Goal: Information Seeking & Learning: Learn about a topic

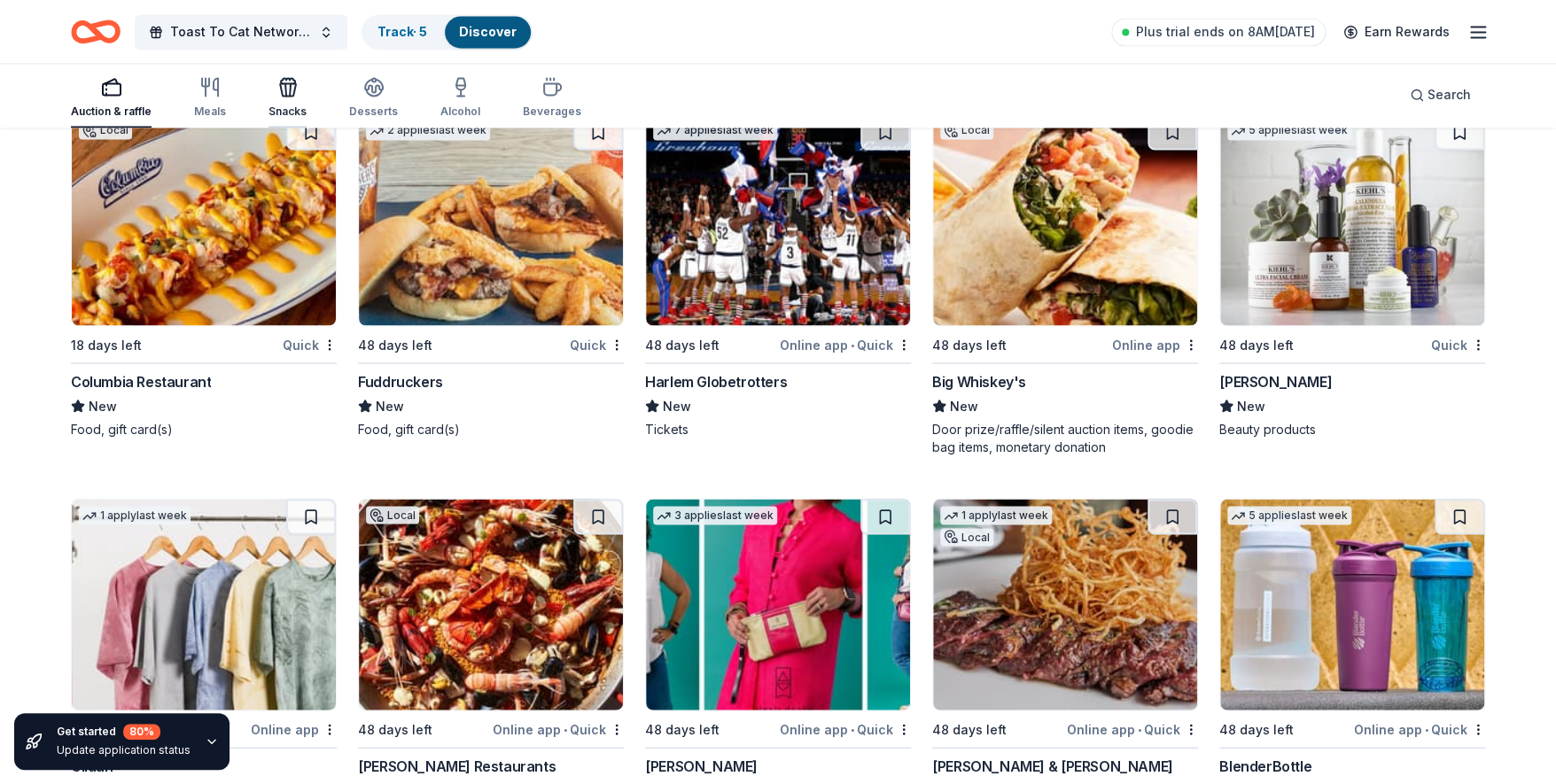
scroll to position [19062, 0]
click at [286, 90] on icon "button" at bounding box center [286, 89] width 1 height 12
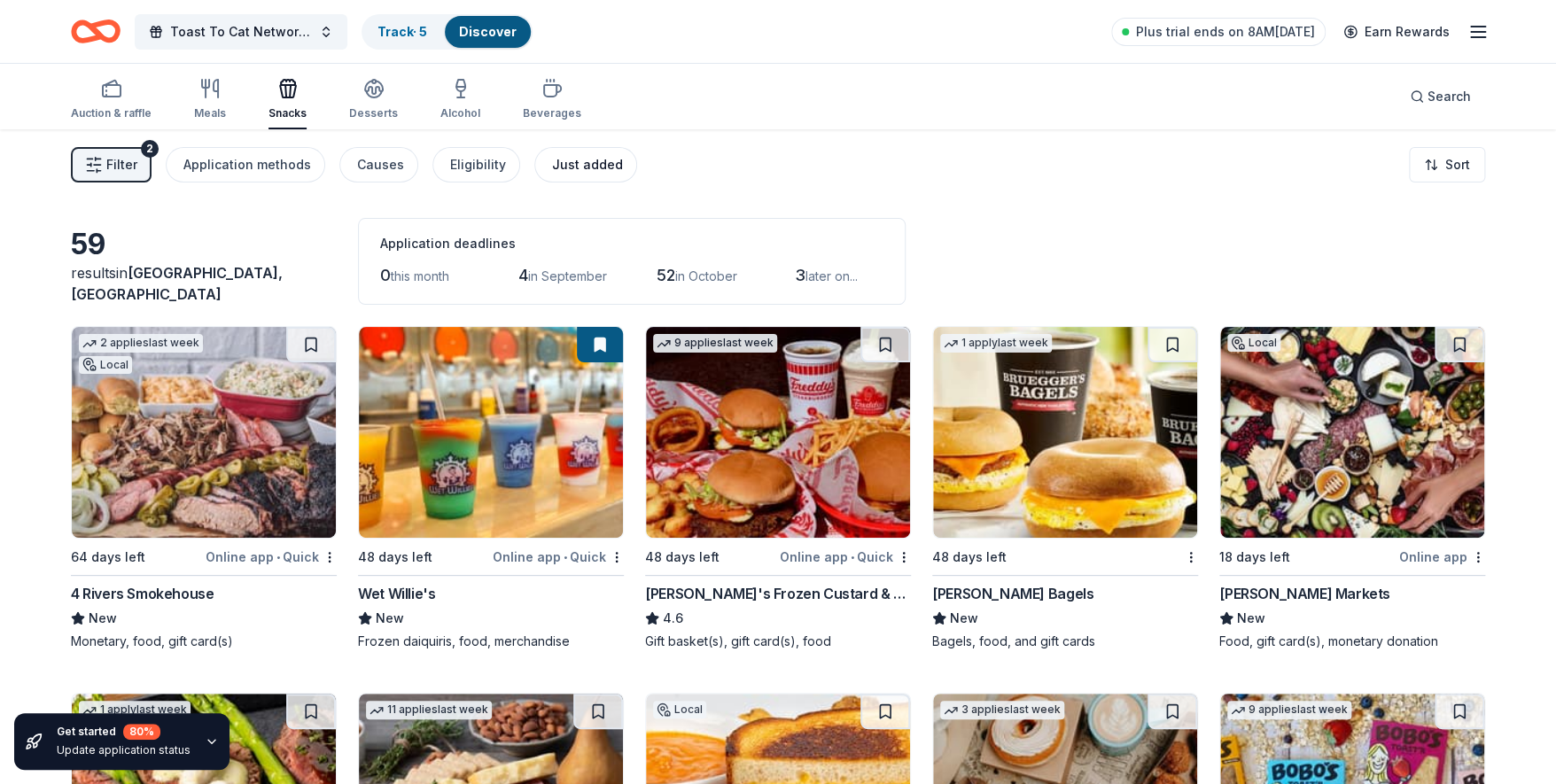
click at [579, 163] on div "Just added" at bounding box center [587, 164] width 71 height 21
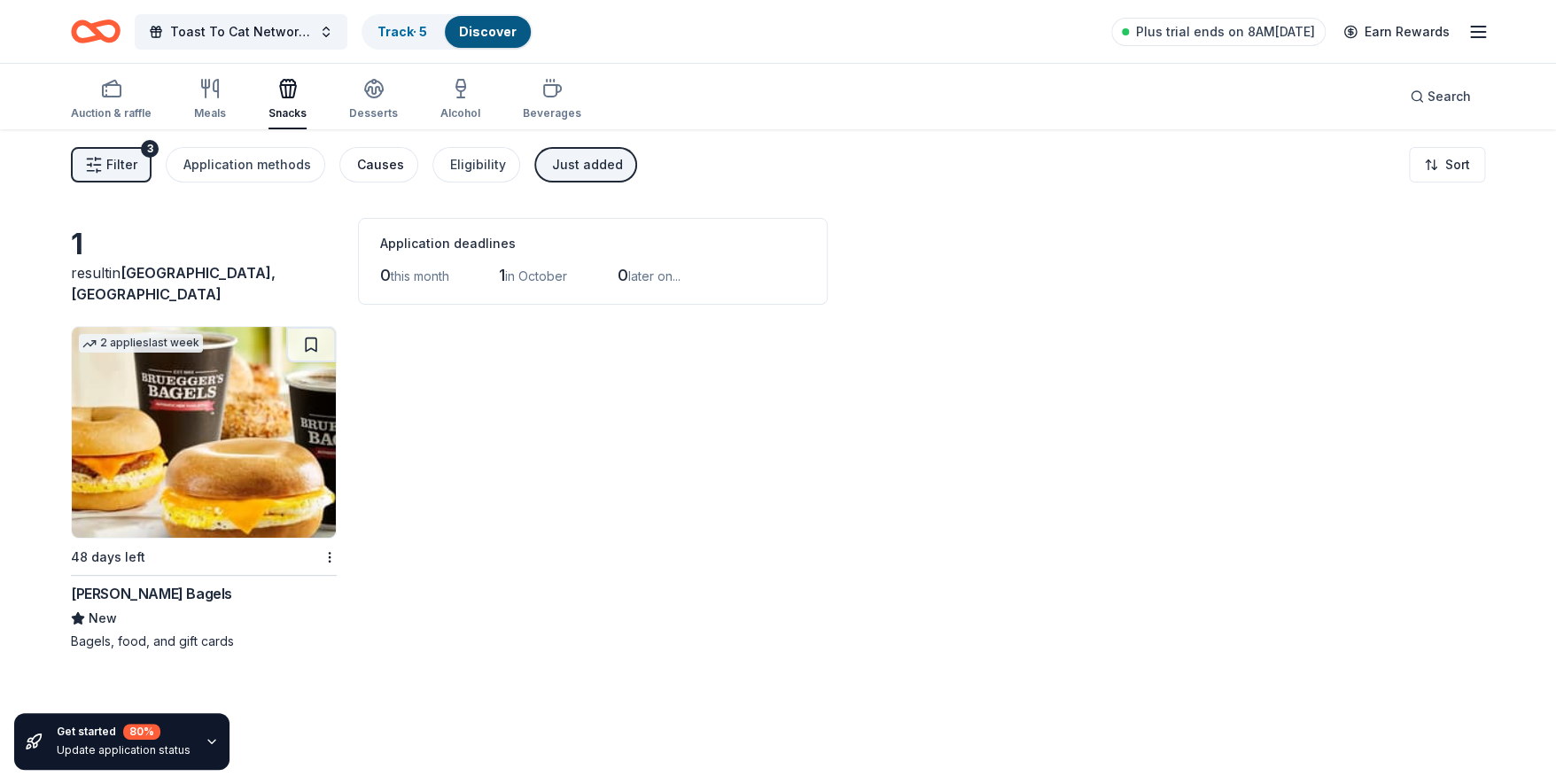
click at [365, 160] on div "Causes" at bounding box center [380, 164] width 47 height 21
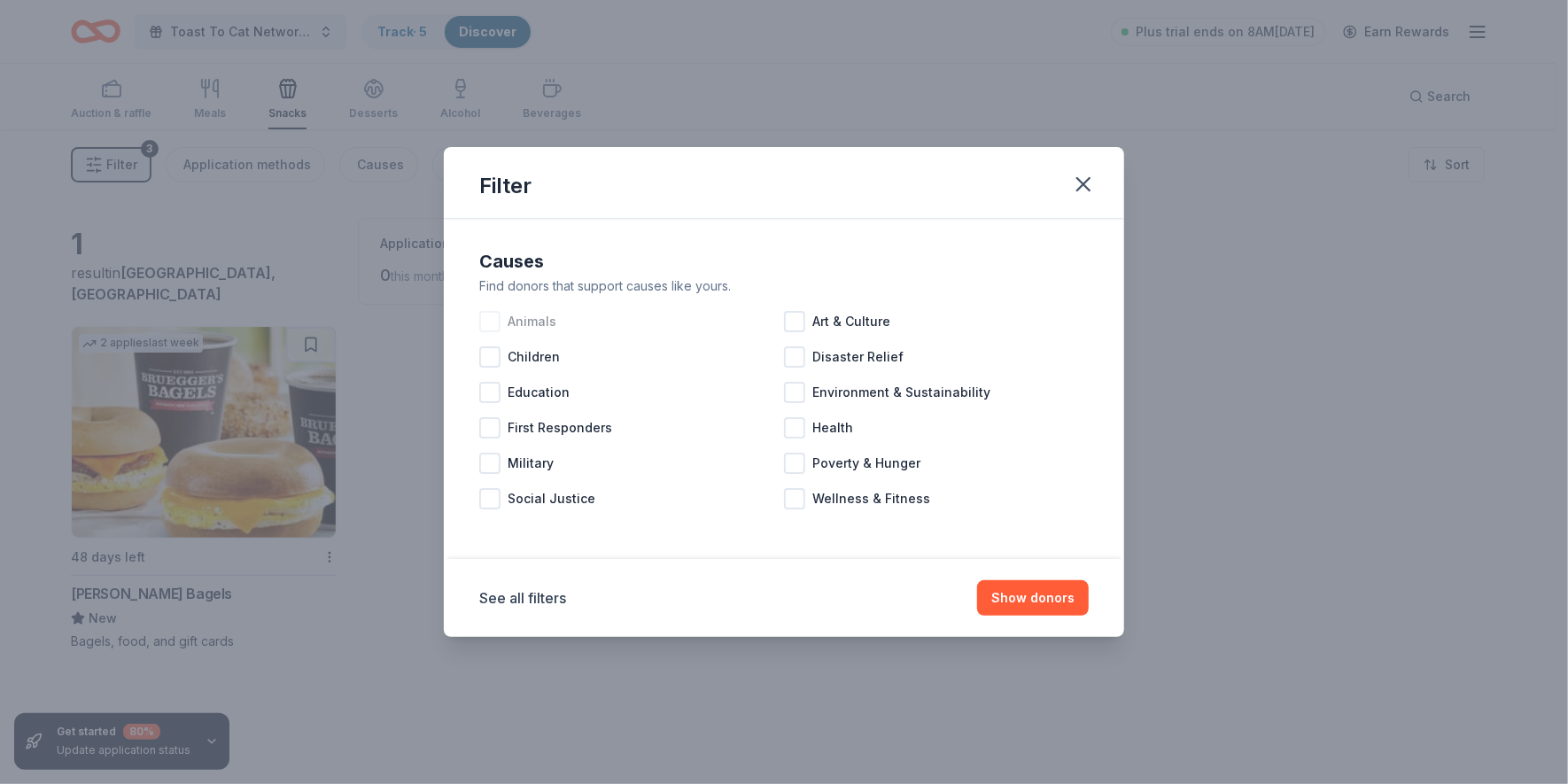
click at [496, 326] on div at bounding box center [489, 321] width 21 height 21
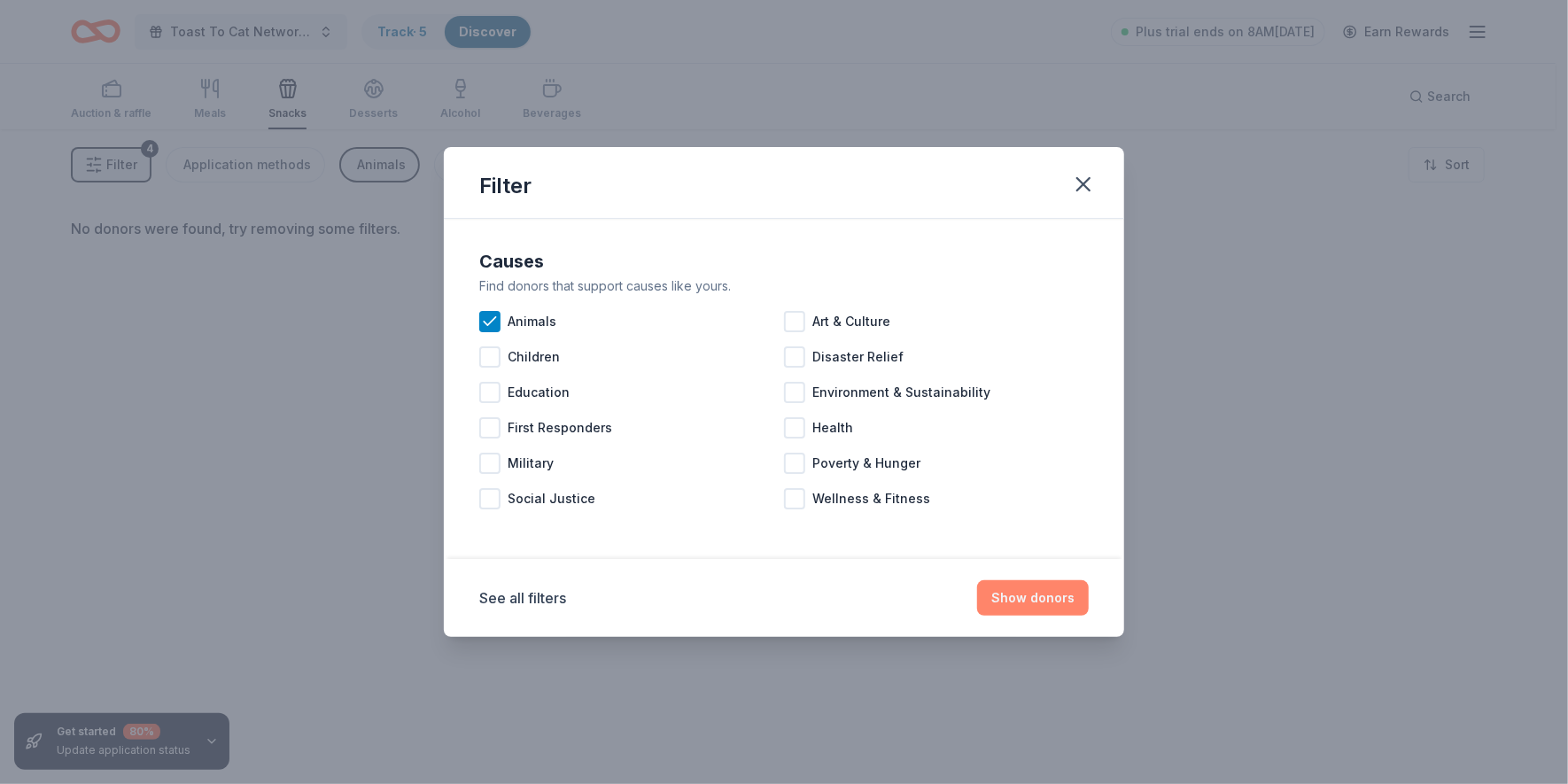
click at [1033, 605] on button "Show donors" at bounding box center [1033, 598] width 112 height 35
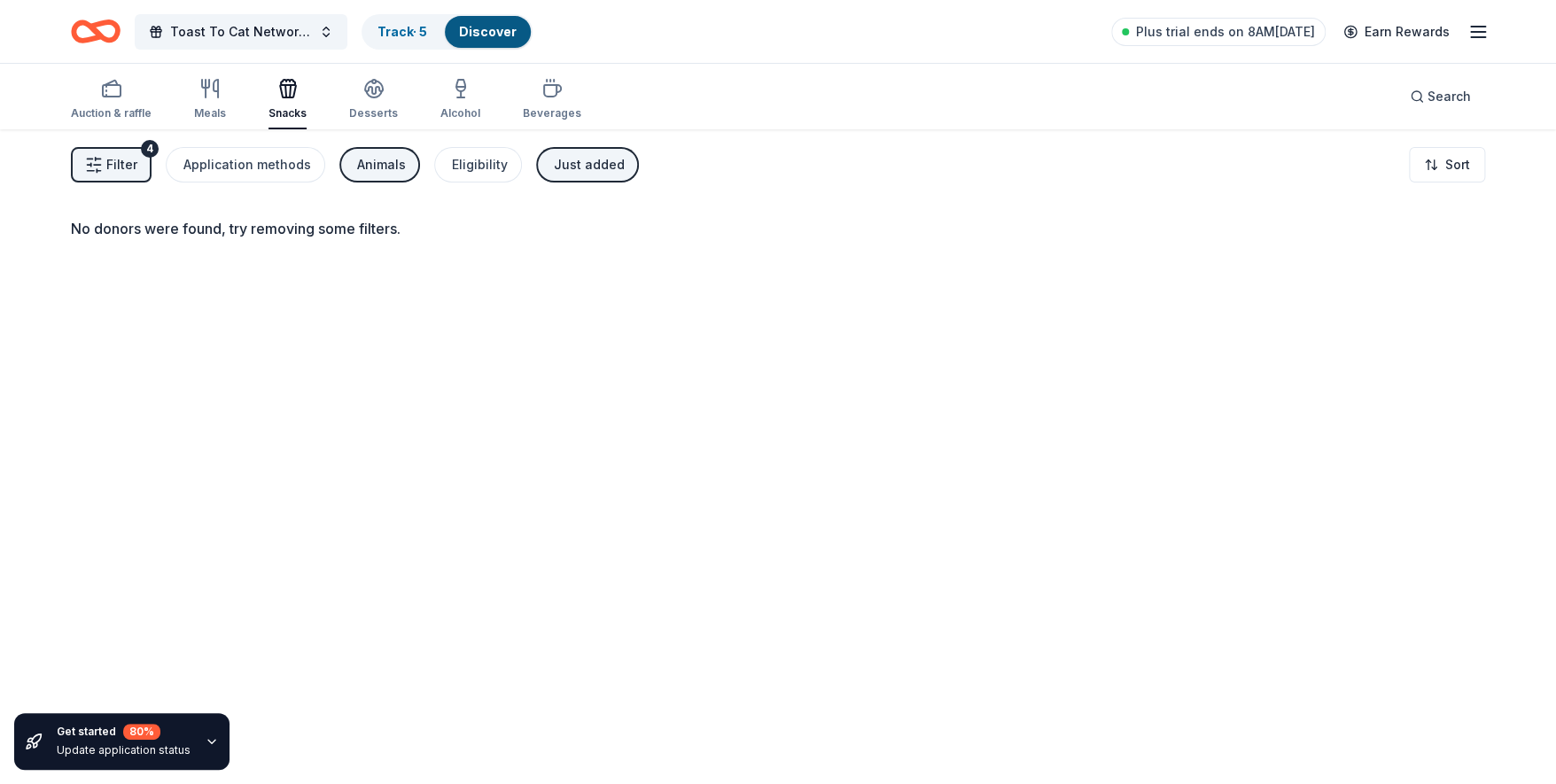
click at [123, 158] on span "Filter" at bounding box center [121, 164] width 31 height 21
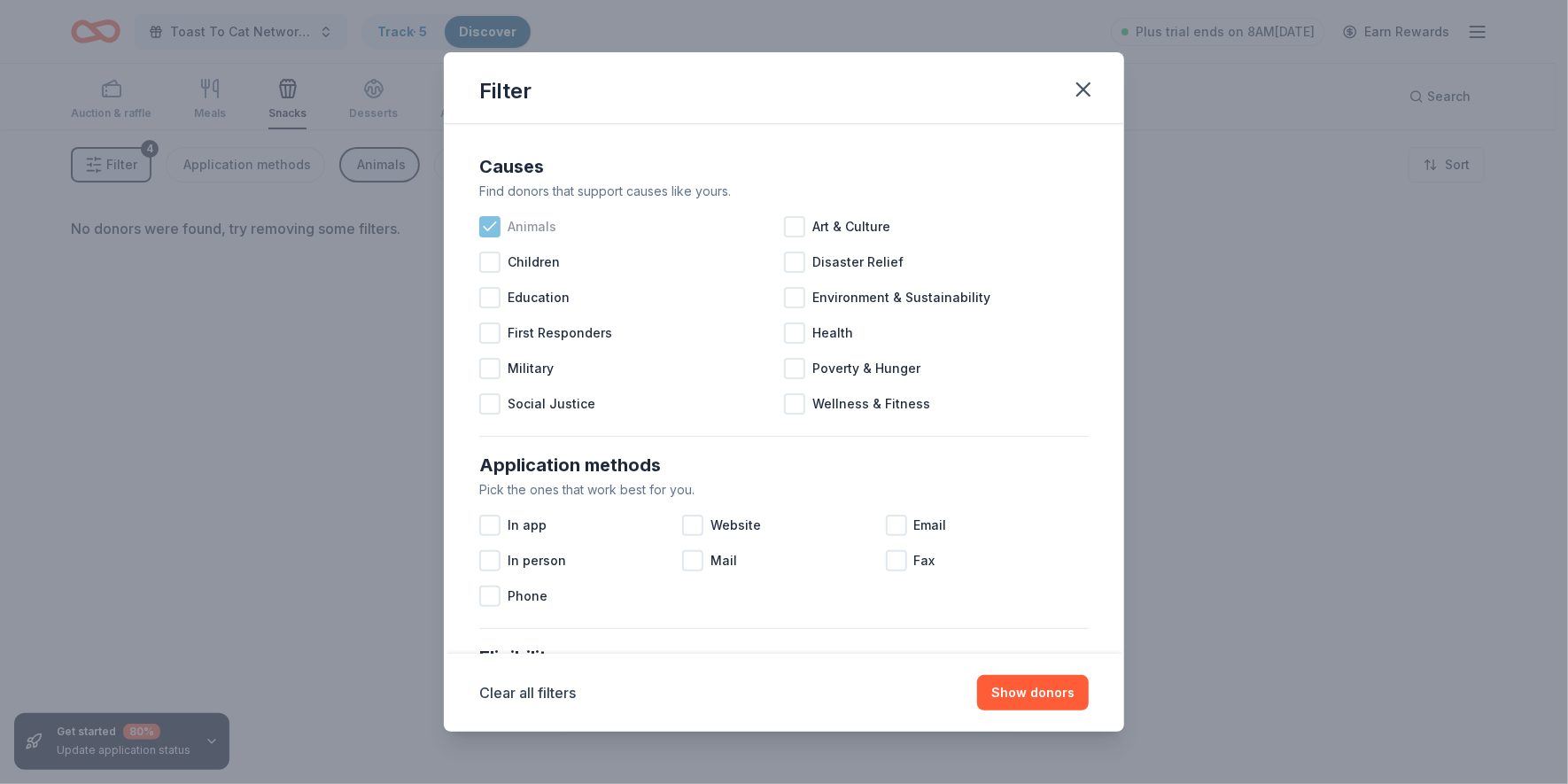
click at [495, 219] on icon at bounding box center [489, 226] width 18 height 18
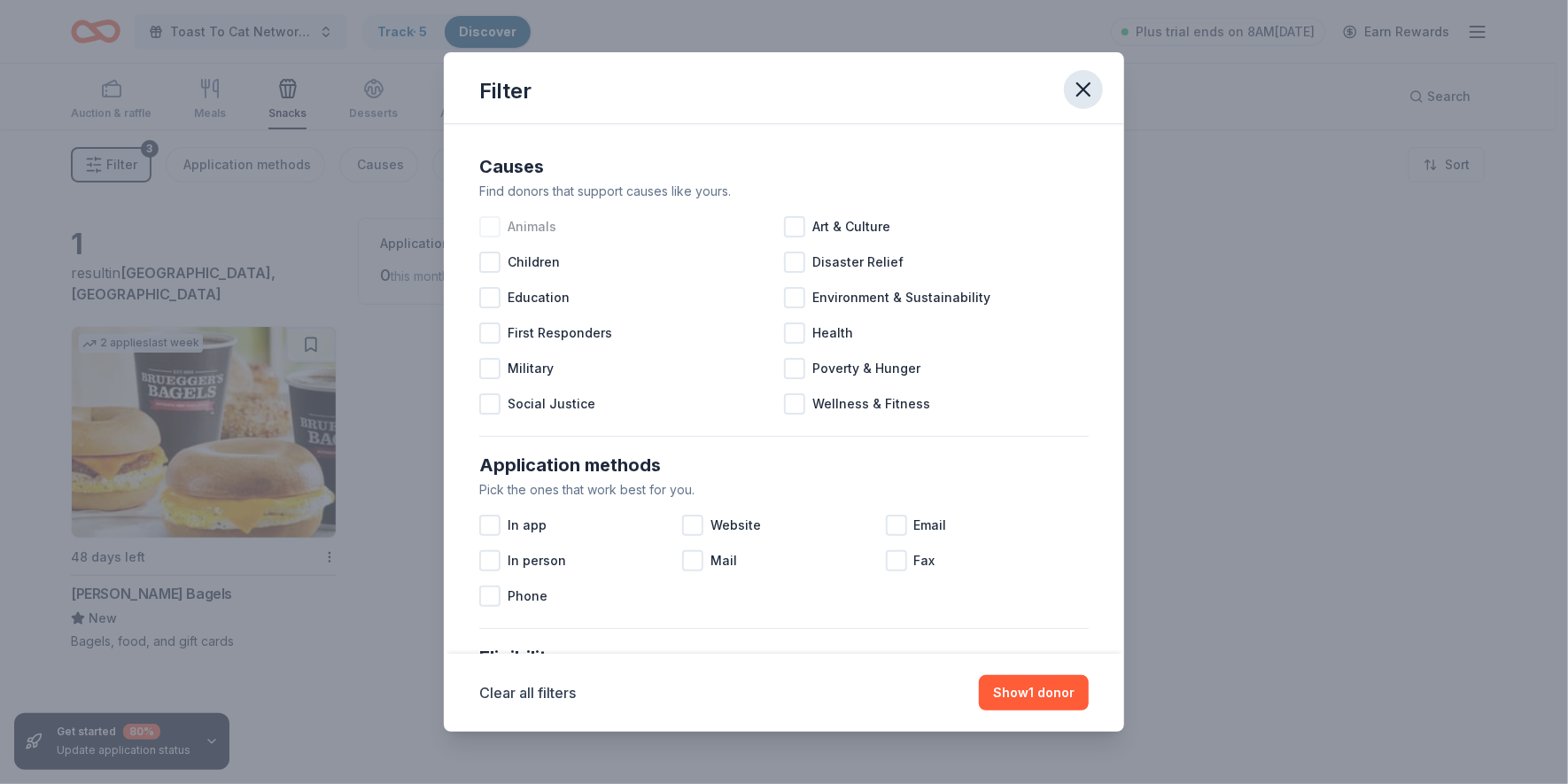
click at [1080, 80] on icon "button" at bounding box center [1083, 90] width 25 height 25
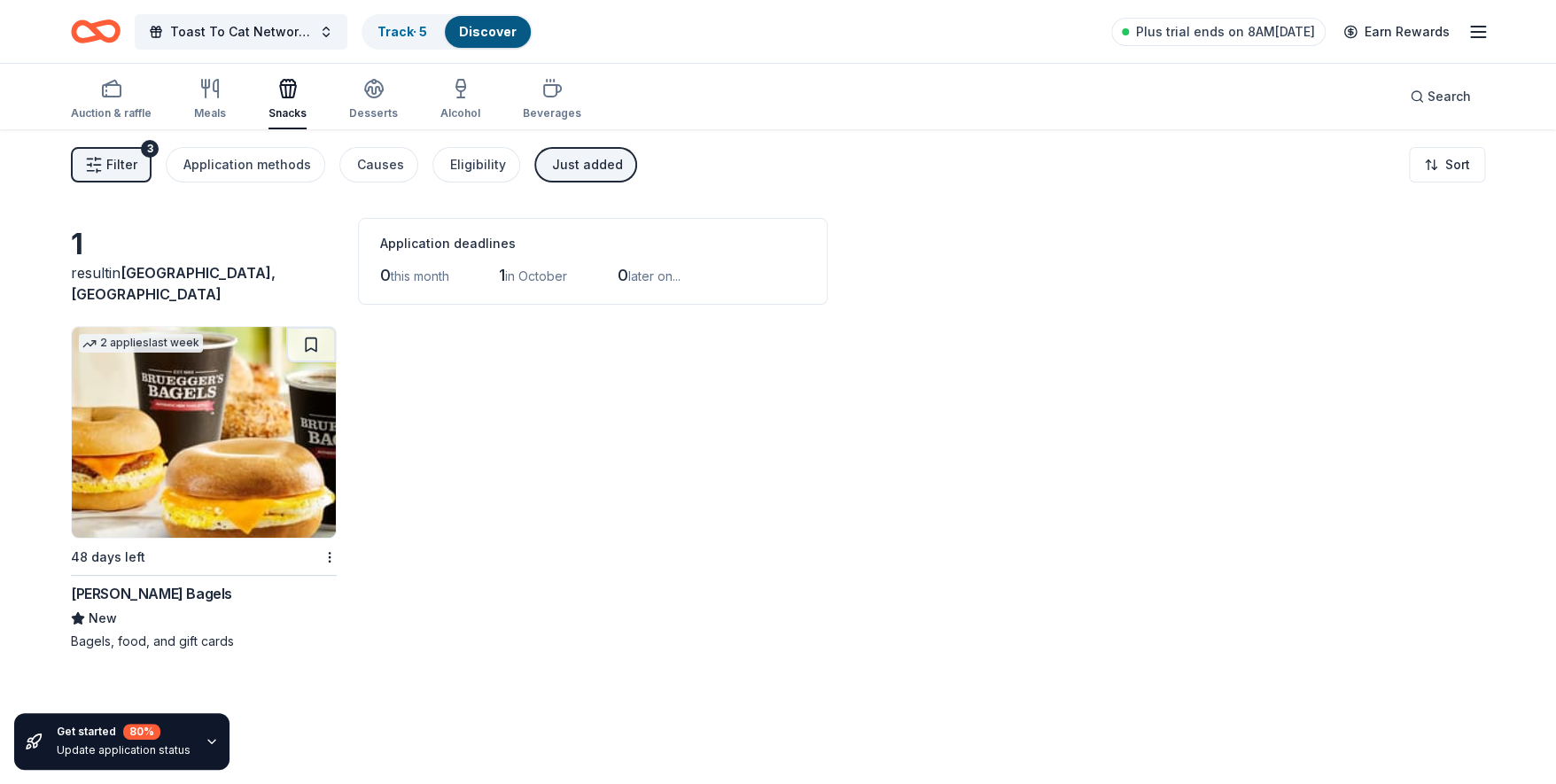
click at [146, 147] on div "3" at bounding box center [149, 148] width 18 height 18
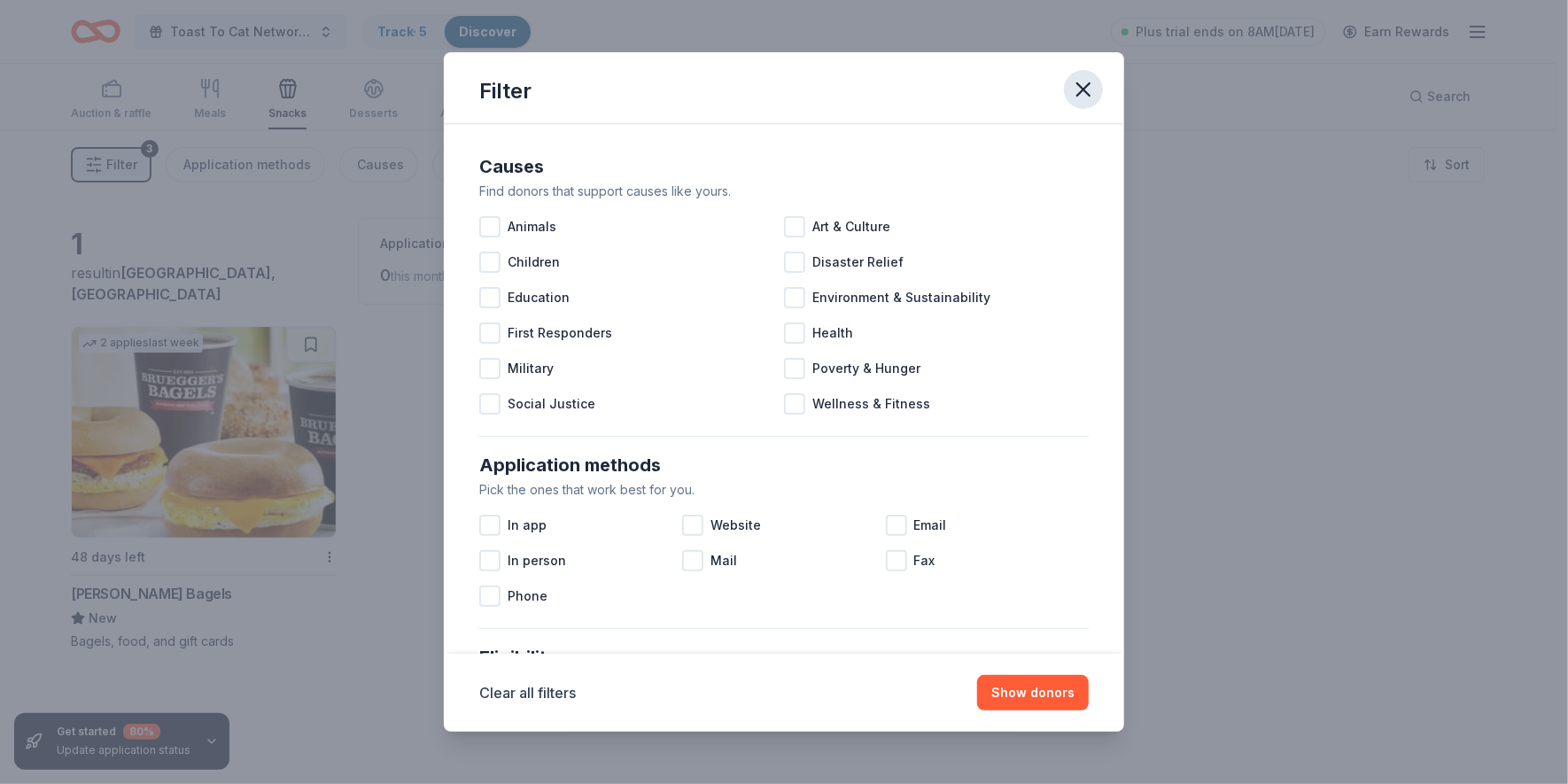
click at [1085, 79] on icon "button" at bounding box center [1083, 90] width 25 height 25
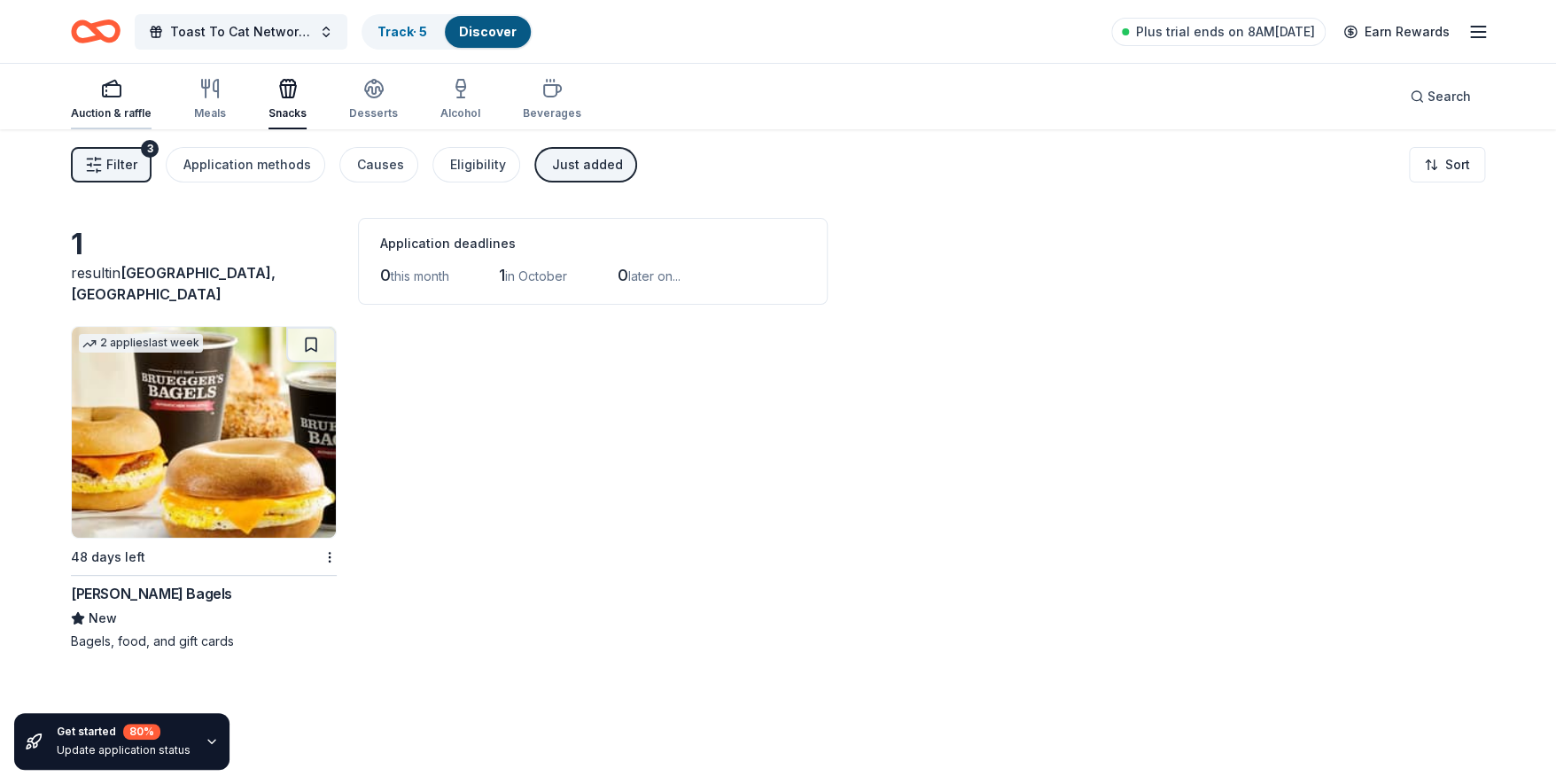
click at [105, 91] on icon "button" at bounding box center [111, 89] width 21 height 21
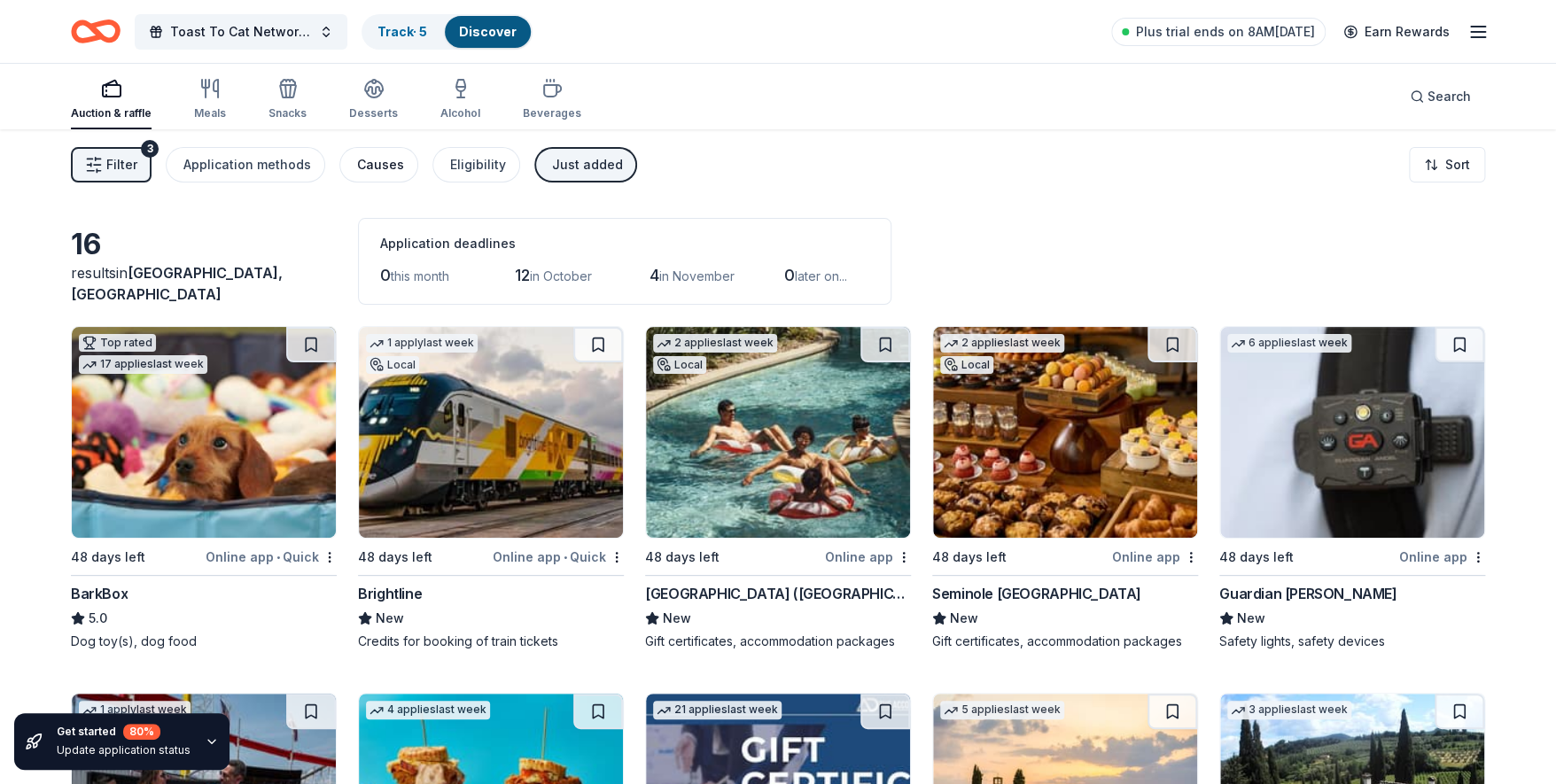
click at [364, 166] on div "Causes" at bounding box center [380, 164] width 47 height 21
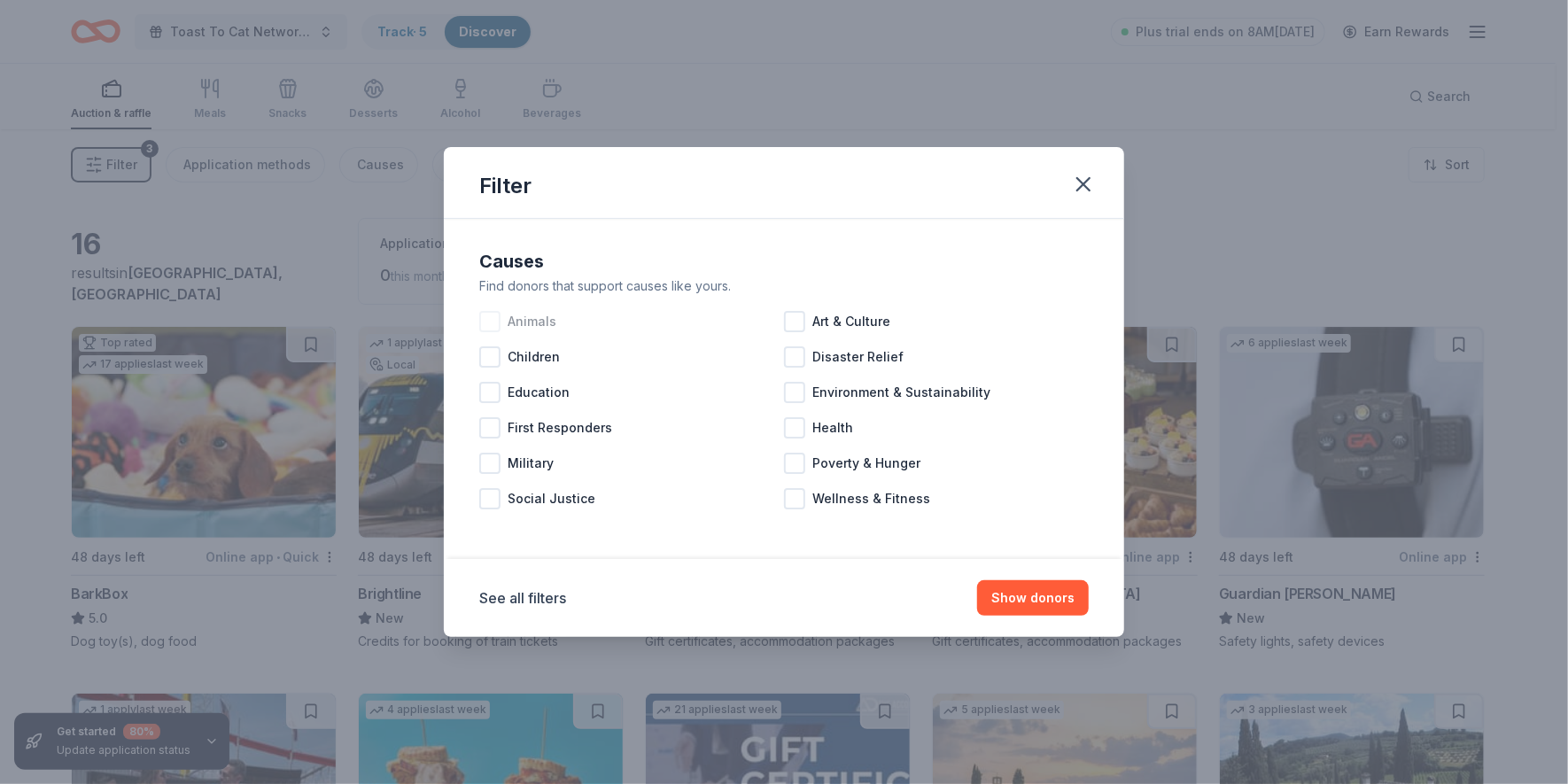
click at [489, 321] on div at bounding box center [489, 321] width 21 height 21
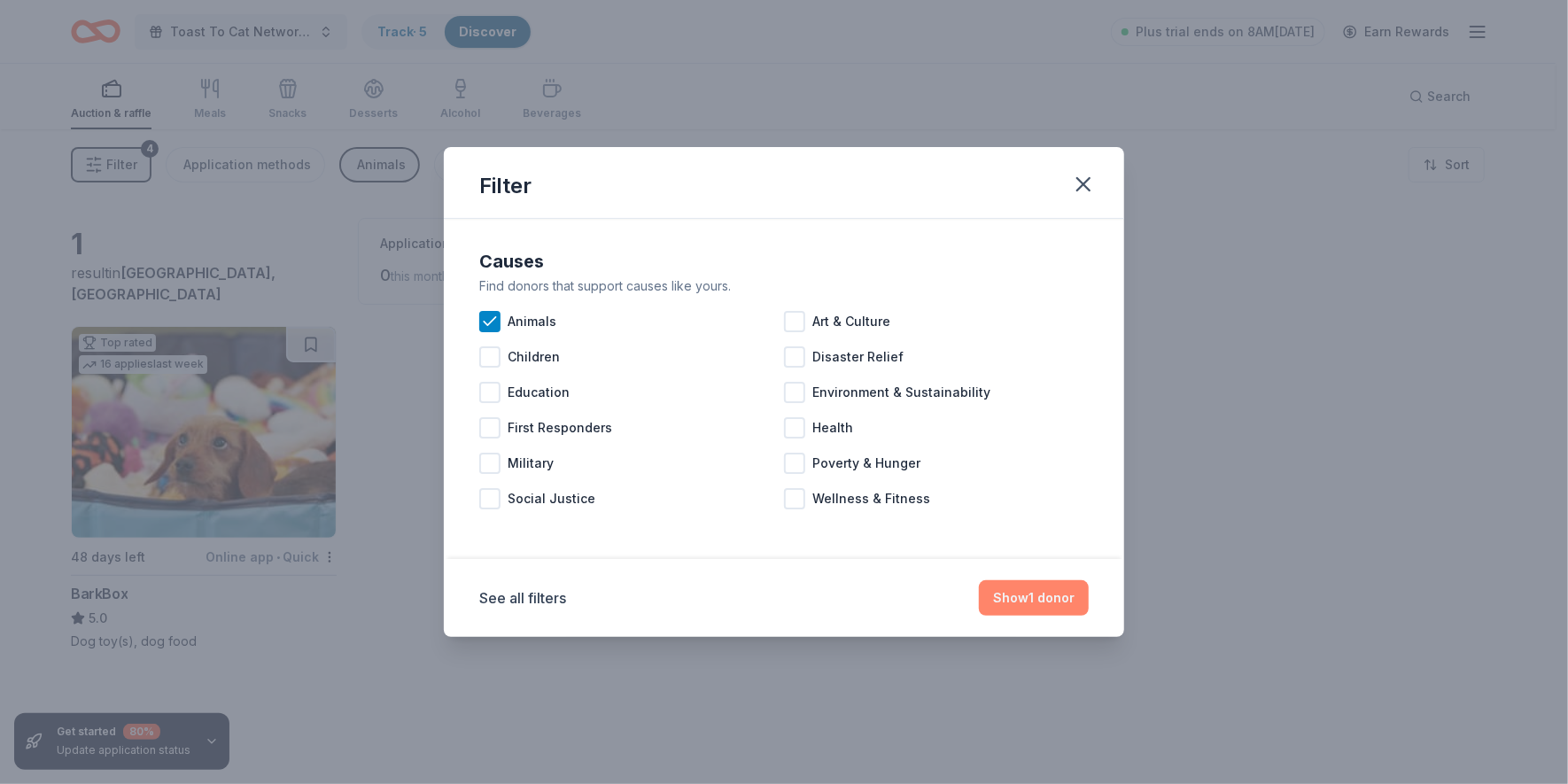
click at [1039, 595] on button "Show 1 donor" at bounding box center [1034, 598] width 110 height 35
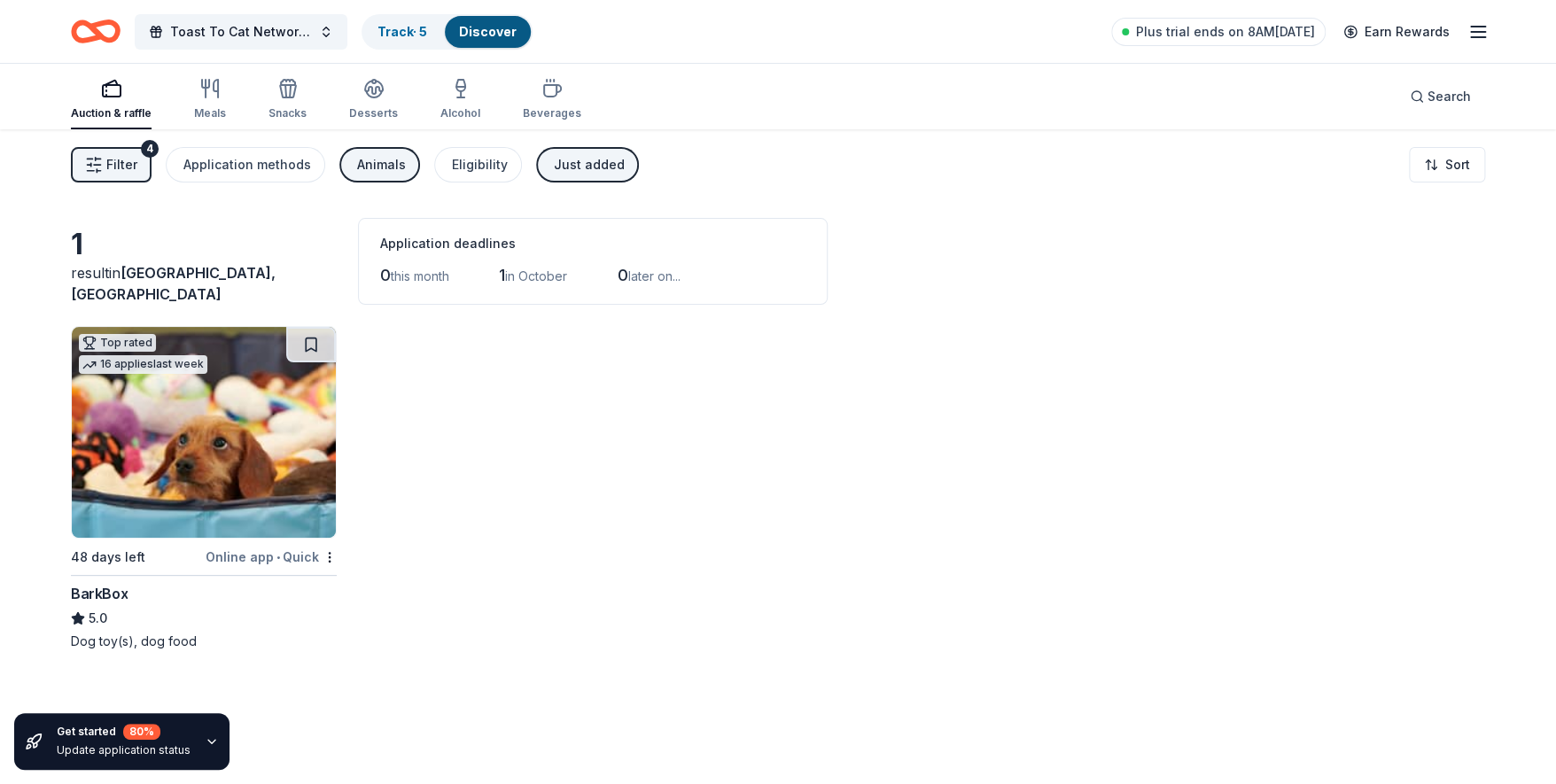
click at [118, 163] on span "Filter" at bounding box center [121, 164] width 31 height 21
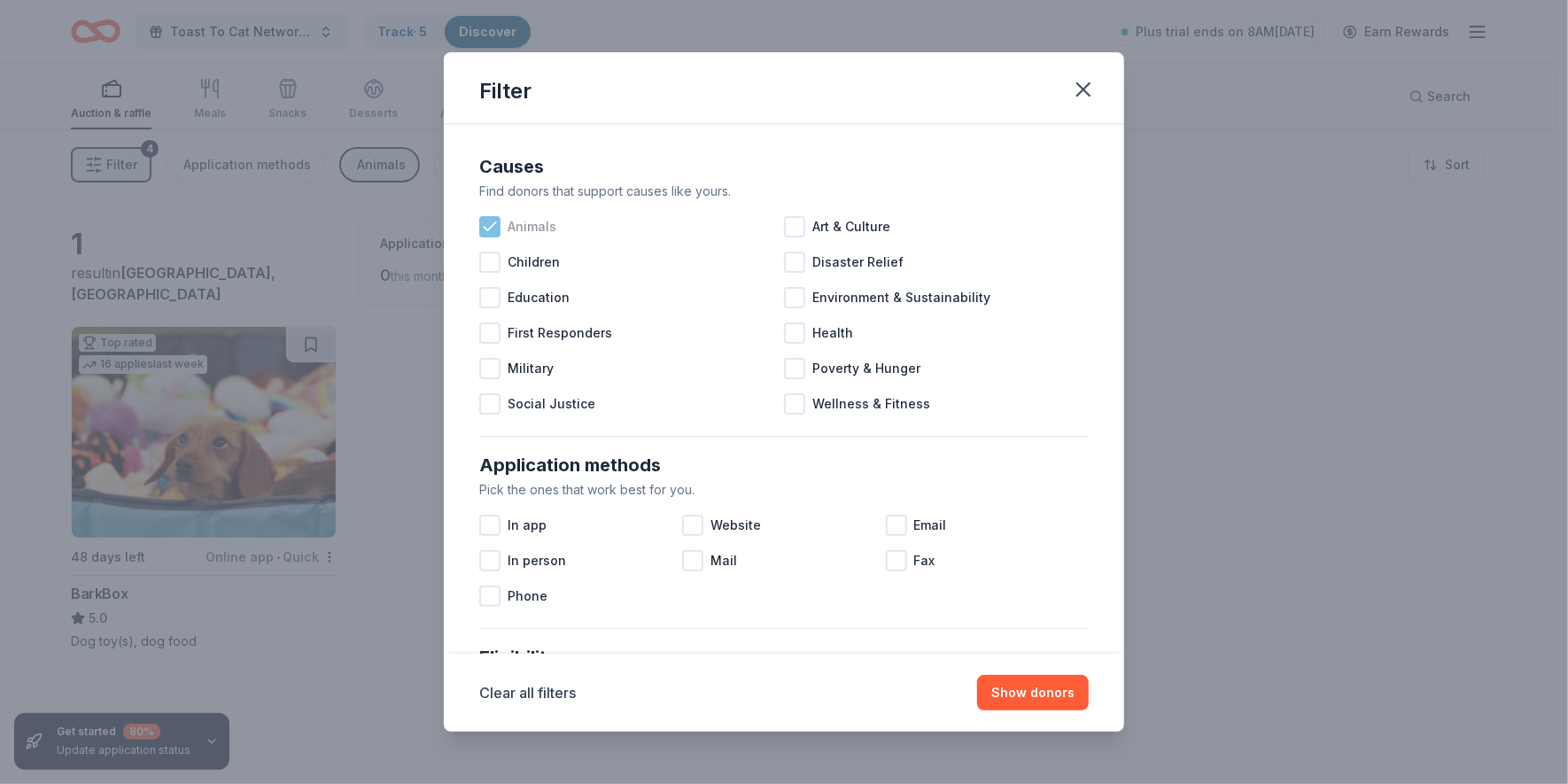
click at [491, 222] on icon at bounding box center [489, 226] width 18 height 18
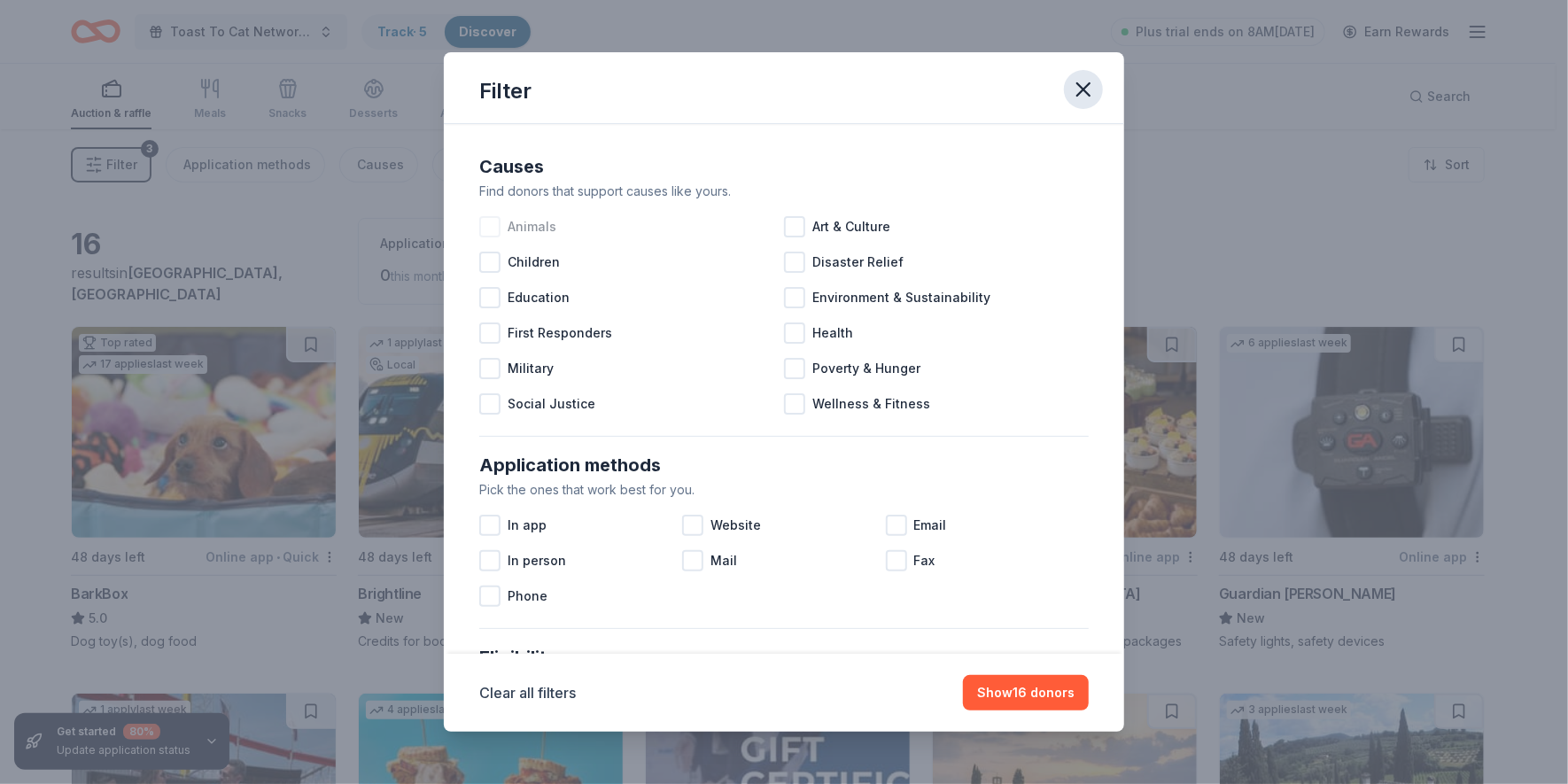
click at [1081, 81] on icon "button" at bounding box center [1083, 90] width 25 height 25
